Goal: Task Accomplishment & Management: Use online tool/utility

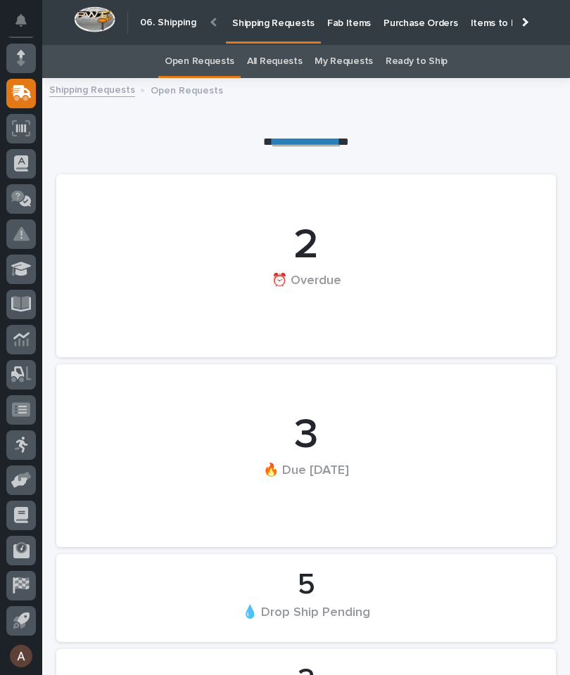
click at [349, 25] on p "Fab Items" at bounding box center [349, 15] width 44 height 30
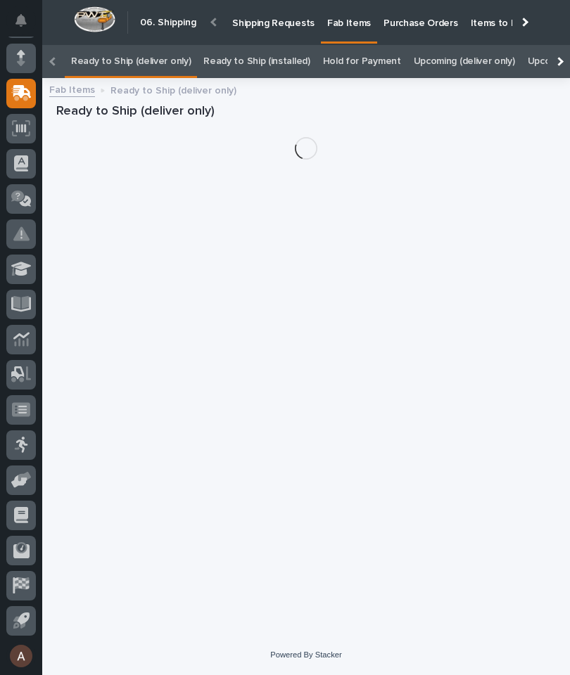
scroll to position [0, -177]
click at [565, 45] on div at bounding box center [558, 61] width 23 height 33
click at [535, 45] on link "All" at bounding box center [540, 61] width 10 height 33
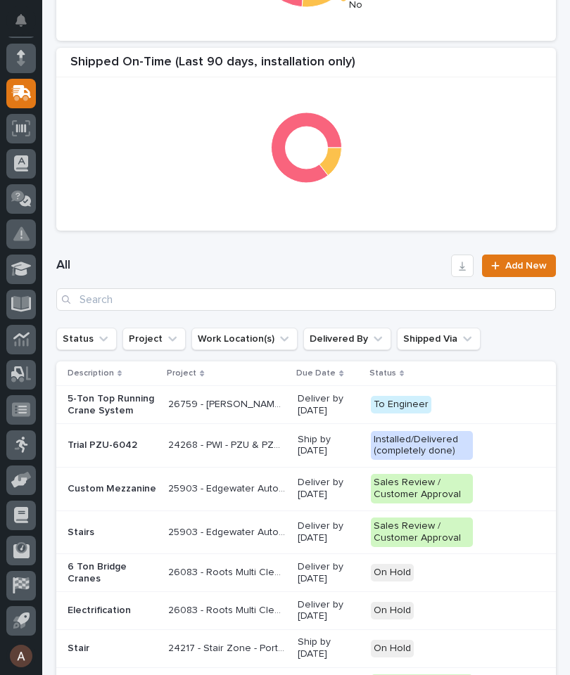
scroll to position [450, 0]
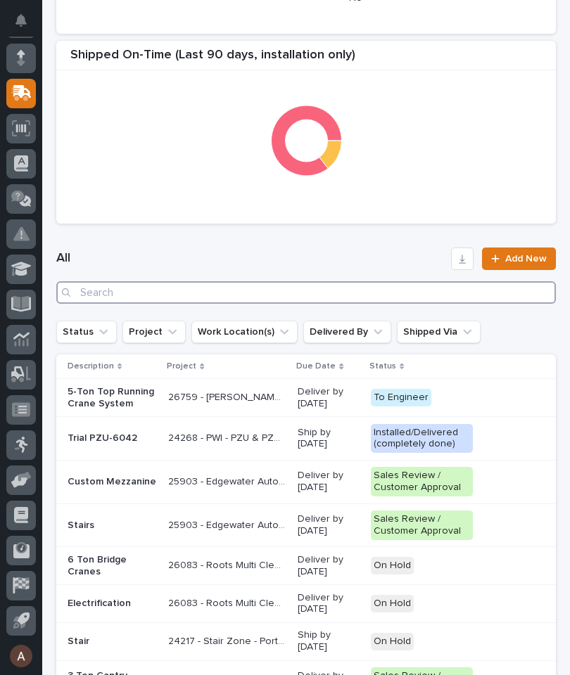
click at [402, 295] on input "Search" at bounding box center [305, 292] width 499 height 23
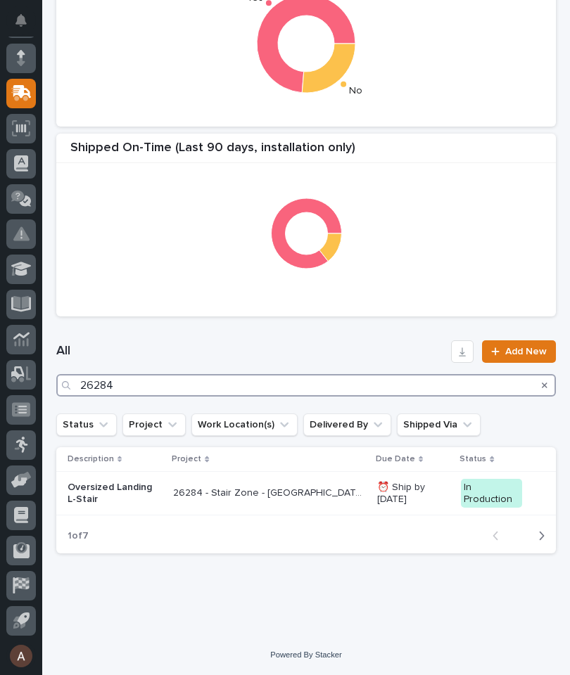
scroll to position [355, 0]
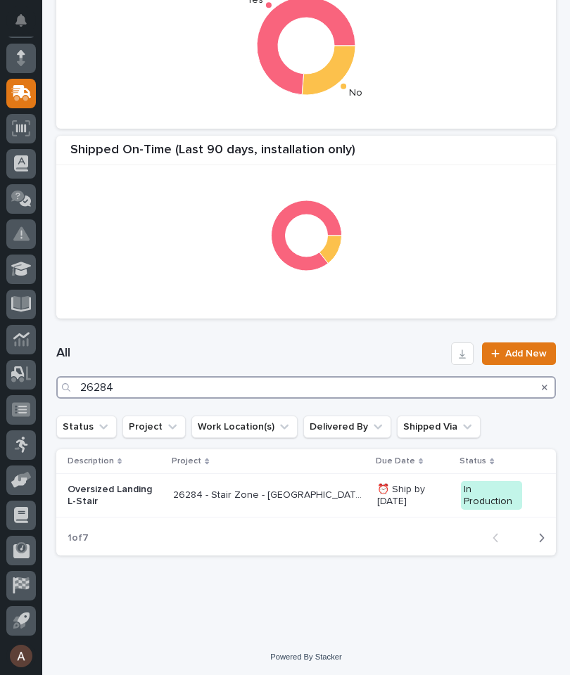
type input "26284"
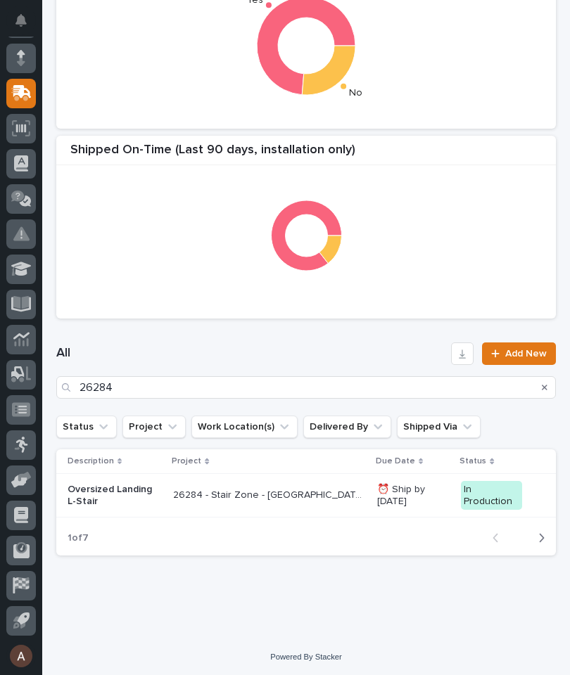
click at [347, 307] on div "Shipped On-Time (Last 90 days, installation only)" at bounding box center [305, 227] width 499 height 183
click at [109, 491] on p "Oversized Landing L-Stair" at bounding box center [115, 496] width 94 height 24
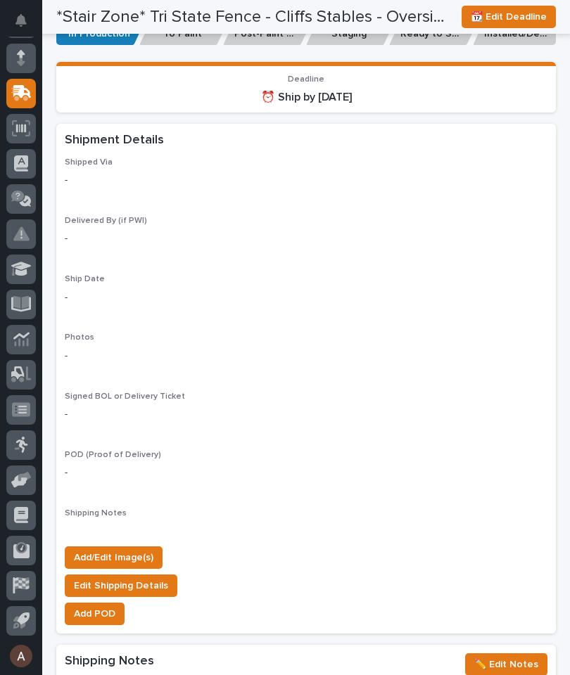
click at [136, 549] on span "Add/Edit Image(s)" at bounding box center [113, 557] width 79 height 17
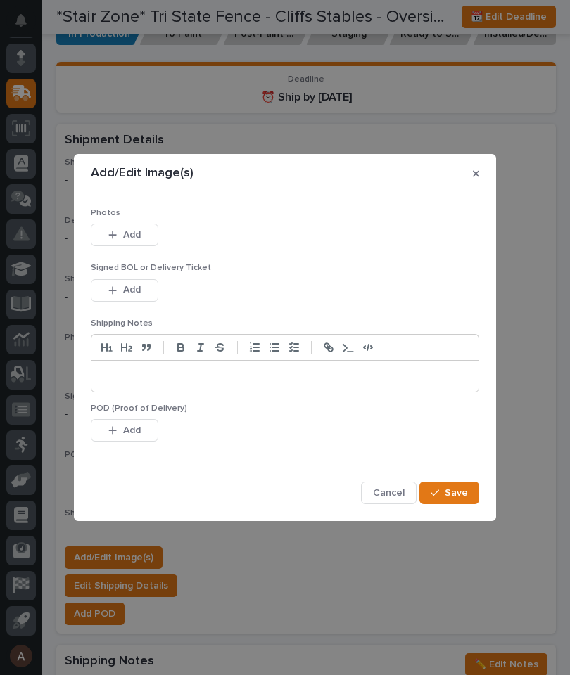
click at [145, 229] on button "Add" at bounding box center [125, 235] width 68 height 23
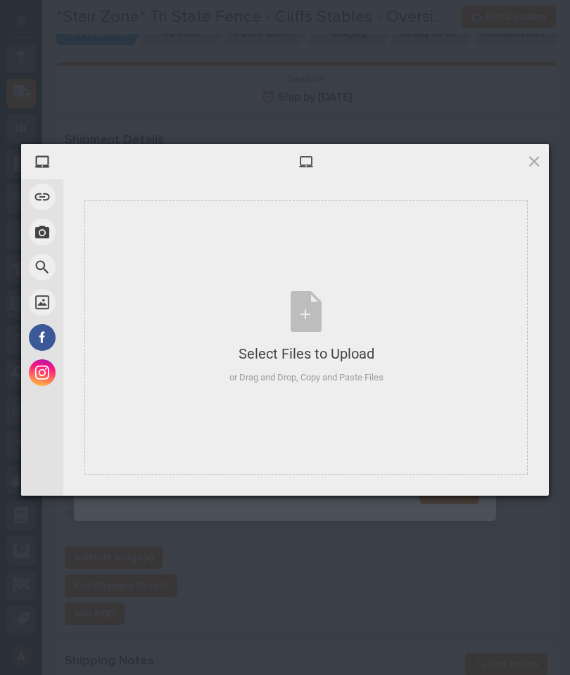
click at [360, 250] on div "Select Files to Upload or Drag and Drop, Copy and Paste Files" at bounding box center [305, 337] width 443 height 274
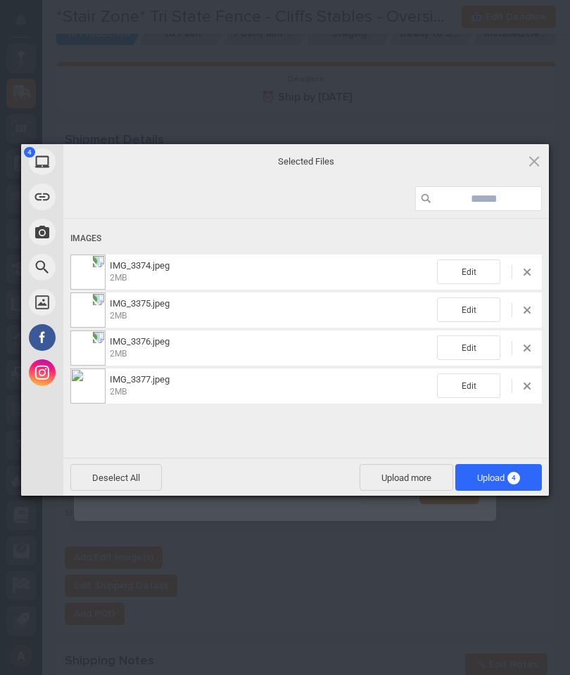
click at [512, 483] on span "4" at bounding box center [513, 478] width 13 height 13
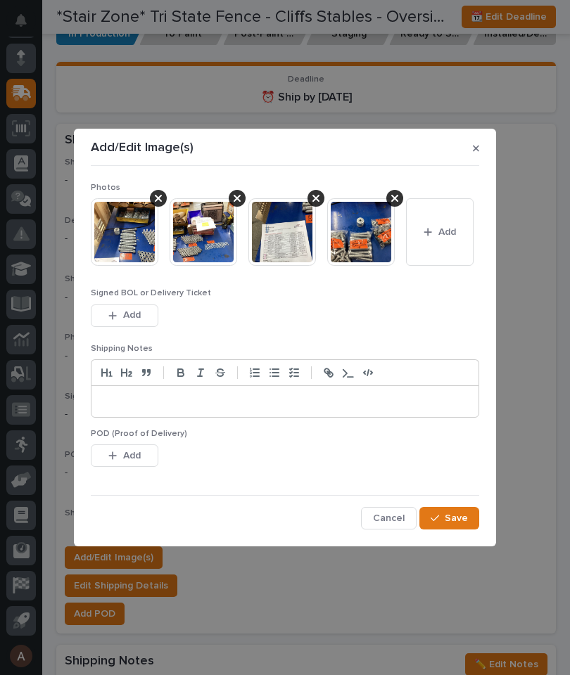
click at [465, 510] on button "Save" at bounding box center [449, 518] width 60 height 23
